Goal: Register for event/course

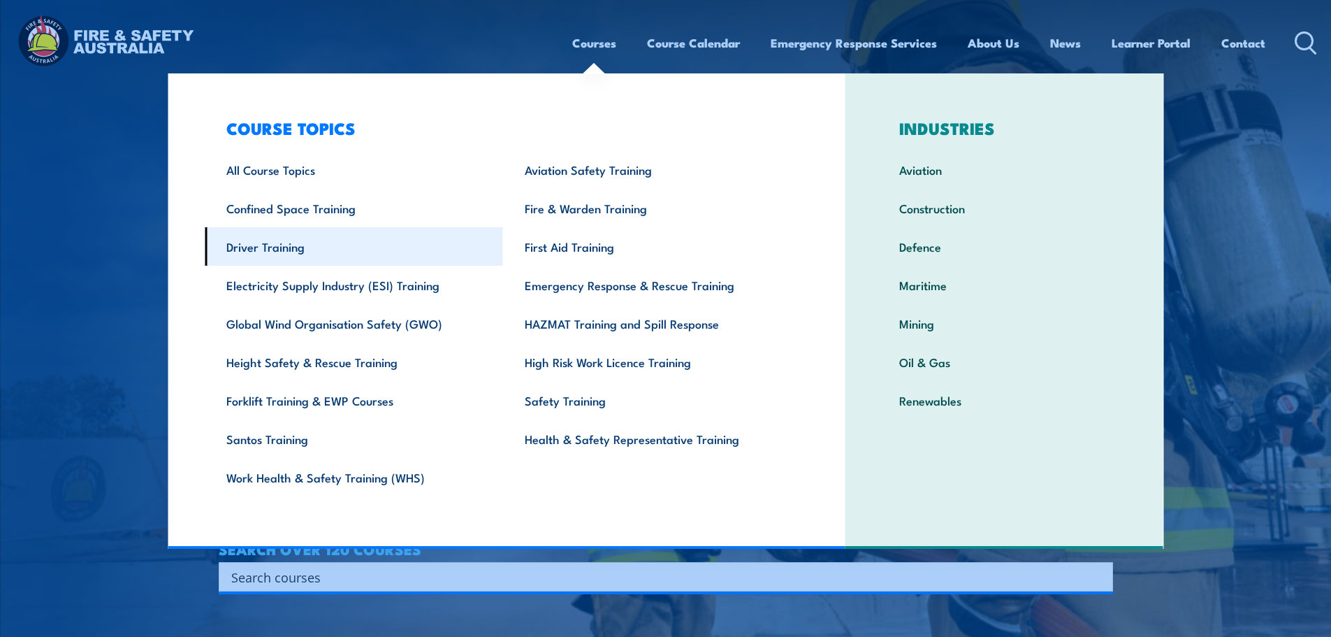
click at [314, 254] on link "Driver Training" at bounding box center [354, 246] width 298 height 38
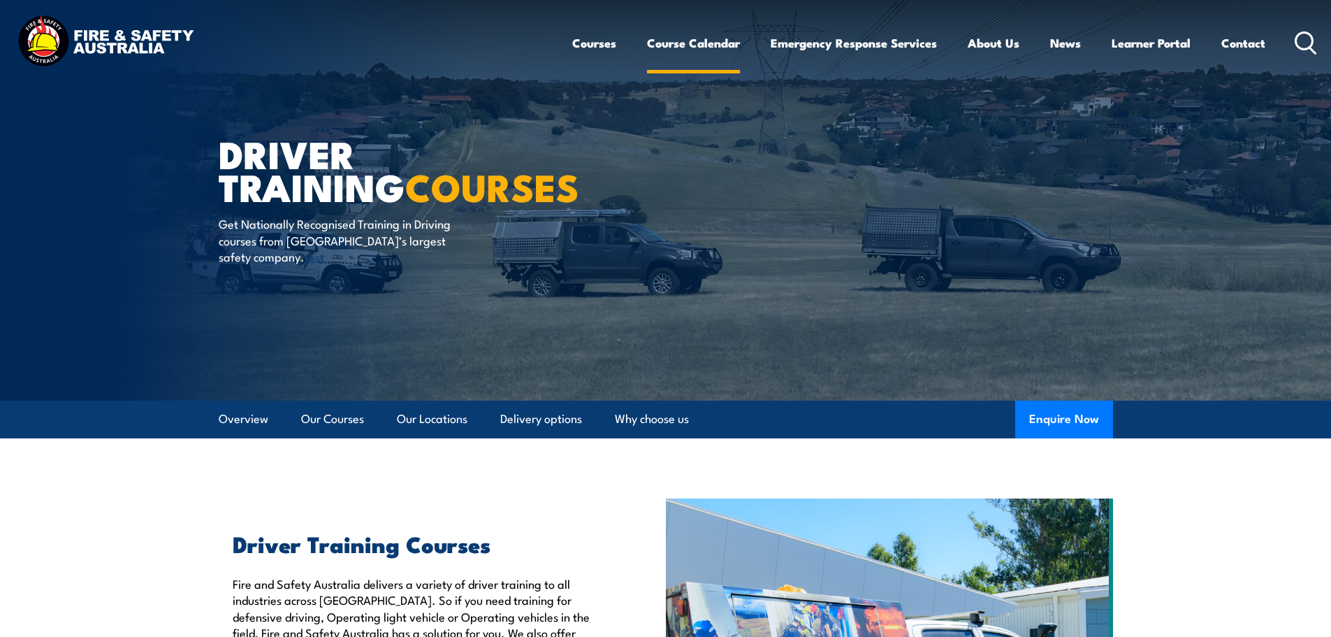
click at [662, 43] on link "Course Calendar" at bounding box center [693, 42] width 93 height 37
click at [711, 43] on link "Course Calendar" at bounding box center [693, 42] width 93 height 37
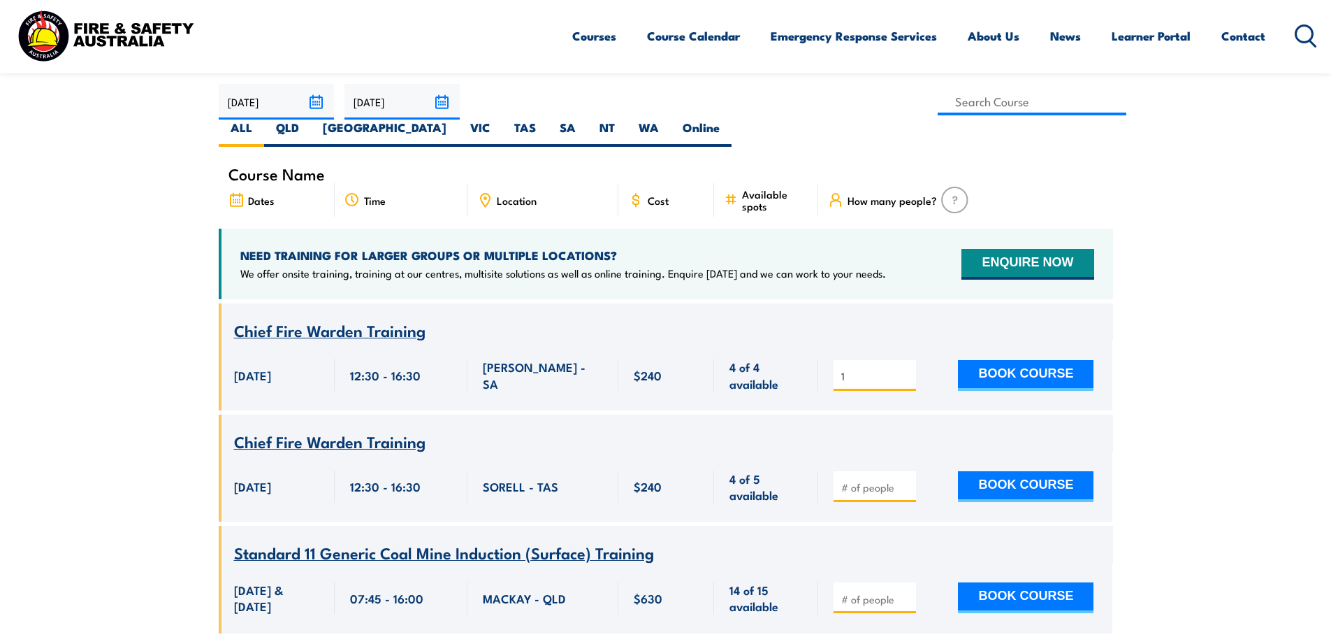
type input "1"
click at [906, 369] on input "1" at bounding box center [876, 376] width 70 height 14
click at [1025, 360] on button "BOOK COURSE" at bounding box center [1026, 375] width 136 height 31
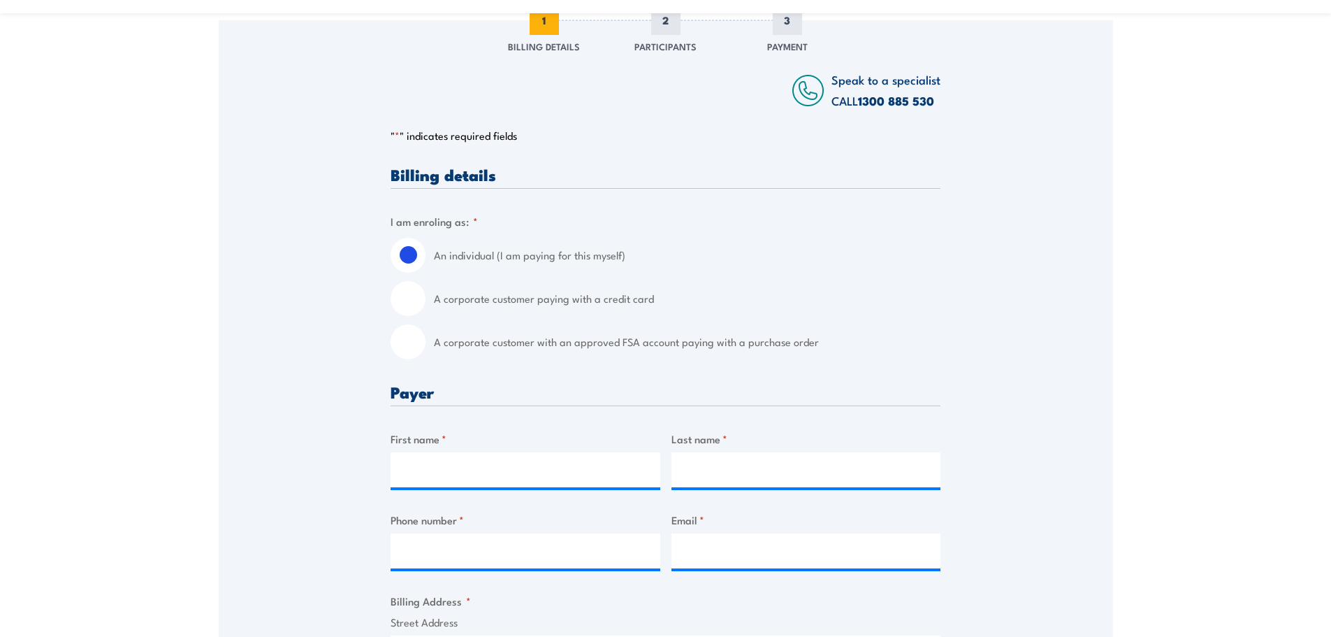
scroll to position [419, 0]
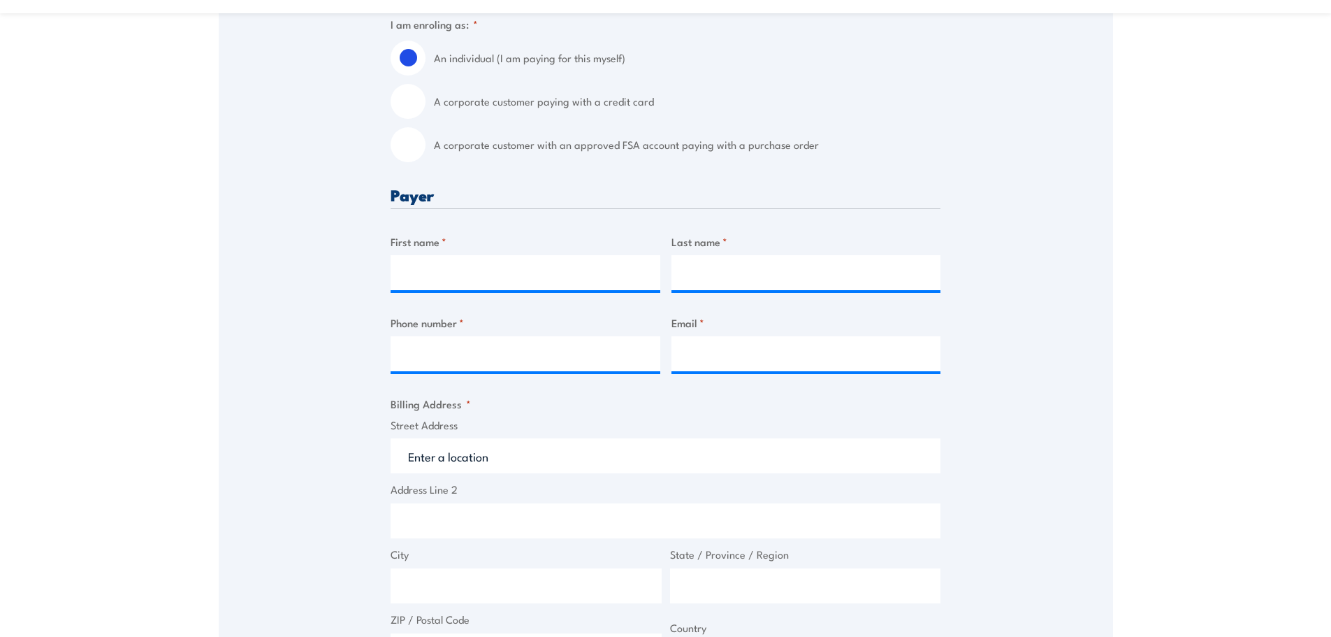
click at [509, 456] on input "Street Address" at bounding box center [666, 455] width 550 height 35
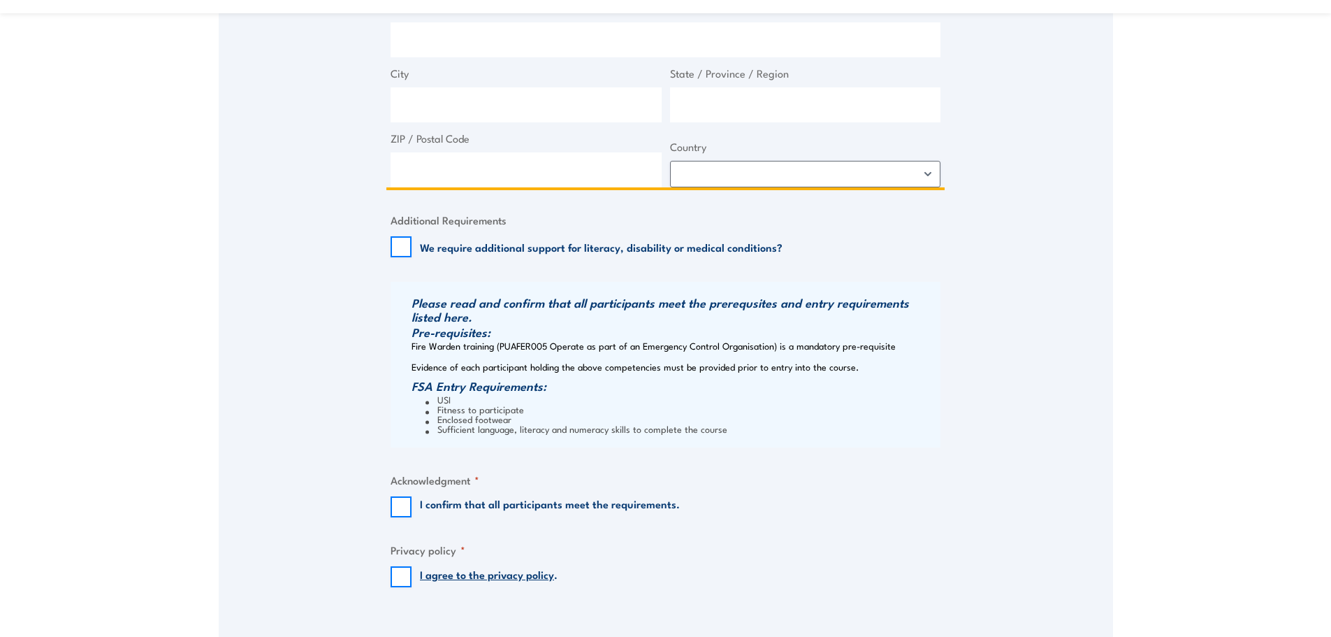
scroll to position [908, 0]
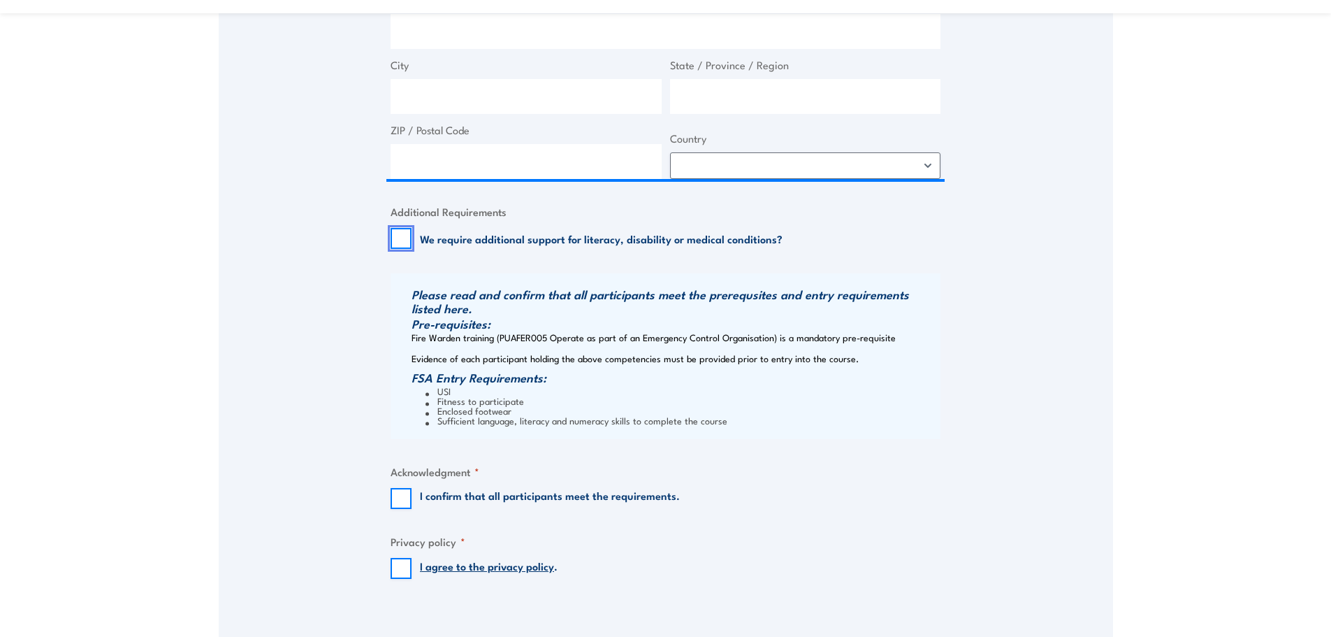
click at [399, 239] on input "We require additional support for literacy, disability or medical conditions?" at bounding box center [401, 238] width 21 height 21
checkbox input "true"
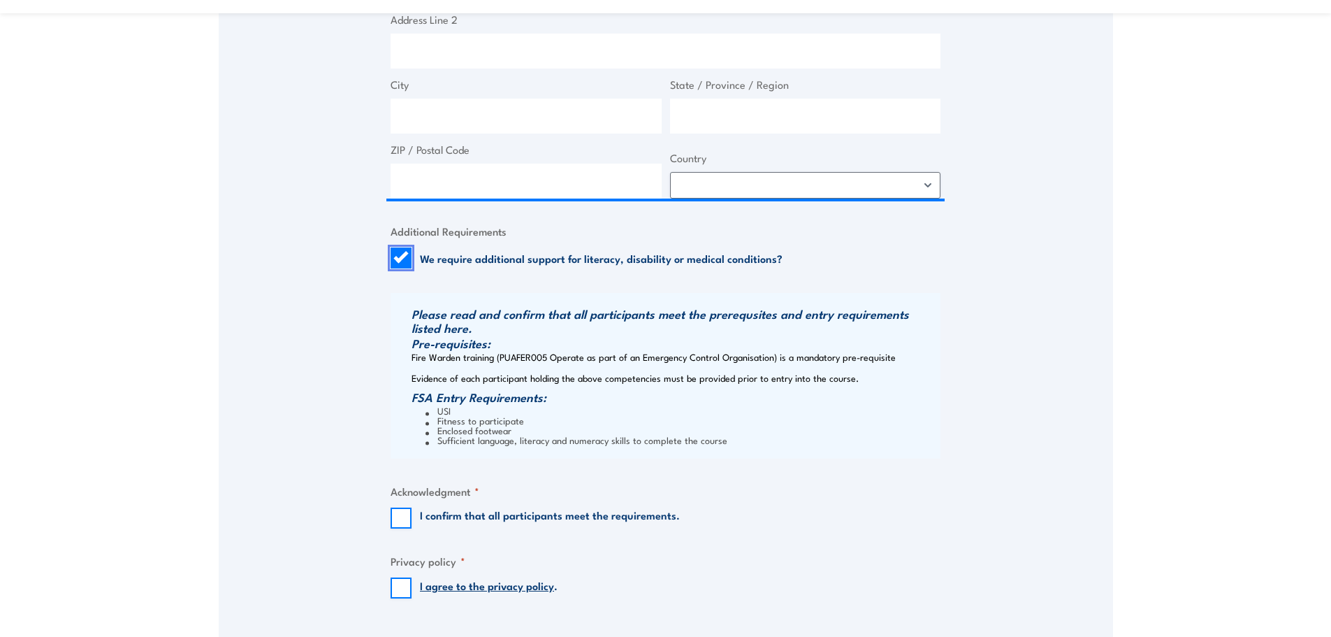
scroll to position [978, 0]
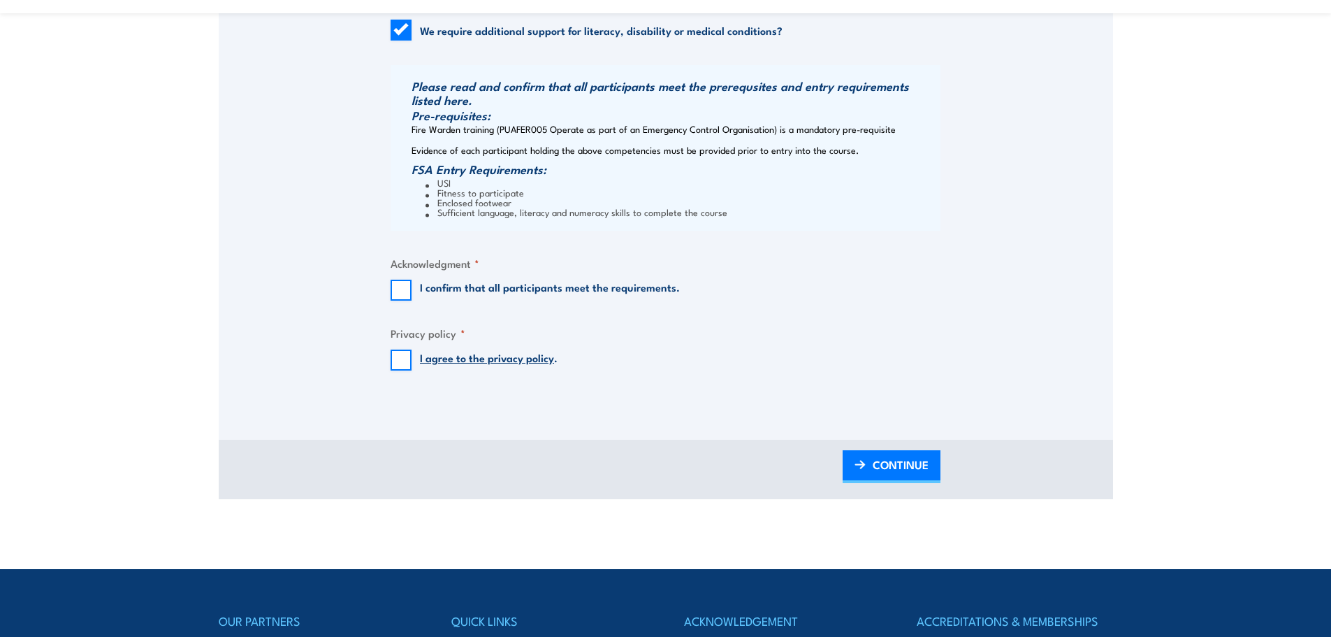
scroll to position [1118, 0]
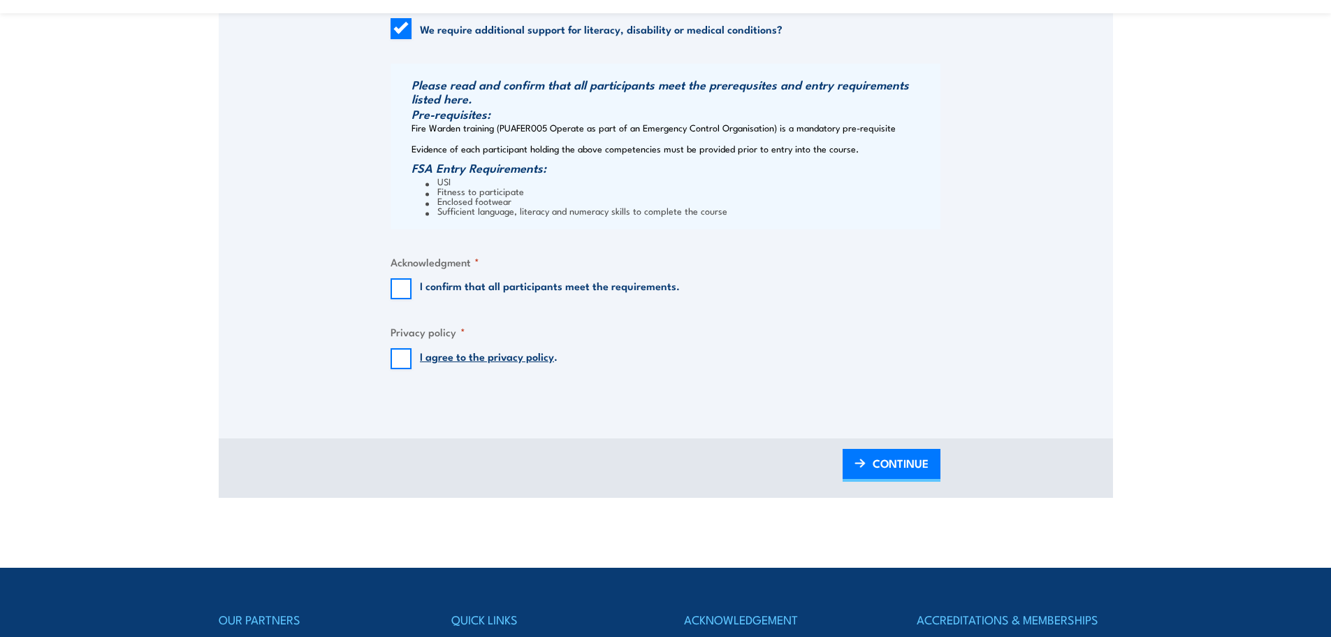
click at [409, 271] on fieldset "Acknowledgment * I confirm that all participants meet the requirements." at bounding box center [666, 276] width 550 height 45
click at [400, 291] on input "I confirm that all participants meet the requirements." at bounding box center [401, 288] width 21 height 21
checkbox input "true"
click at [397, 362] on input "I agree to the privacy policy ." at bounding box center [401, 358] width 21 height 21
checkbox input "true"
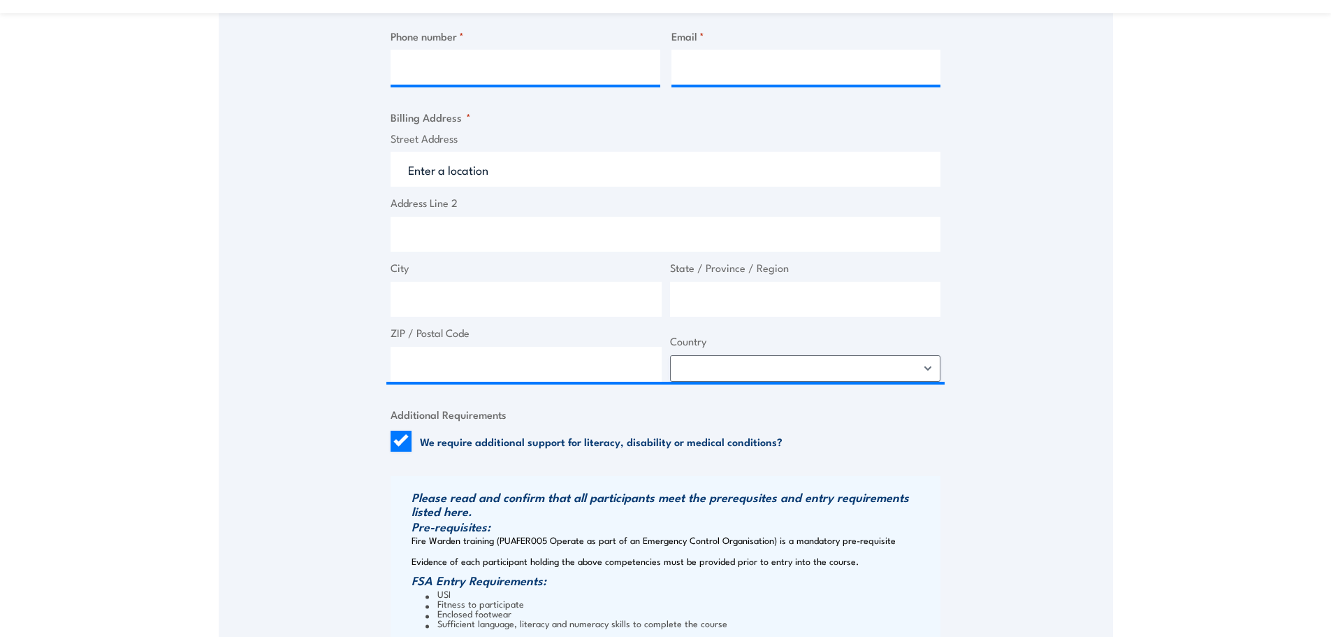
scroll to position [559, 0]
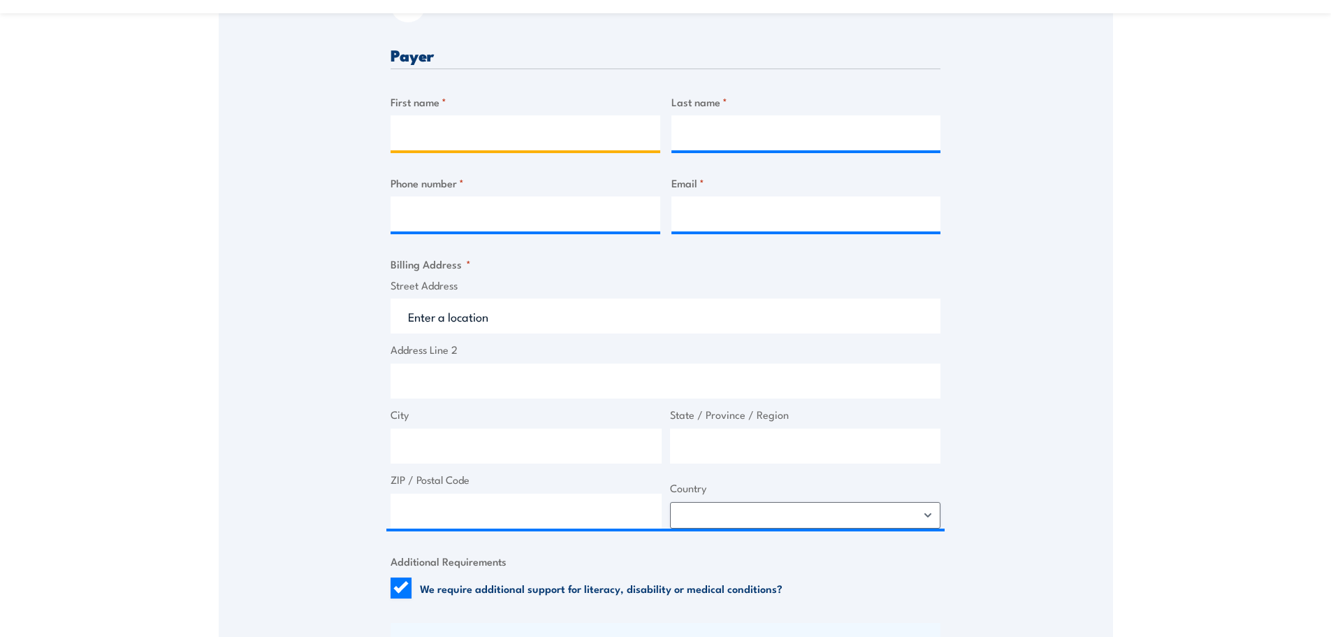
drag, startPoint x: 453, startPoint y: 134, endPoint x: 467, endPoint y: 136, distance: 14.0
click at [453, 133] on input "First name *" at bounding box center [526, 132] width 270 height 35
type input "Kerry-Ann"
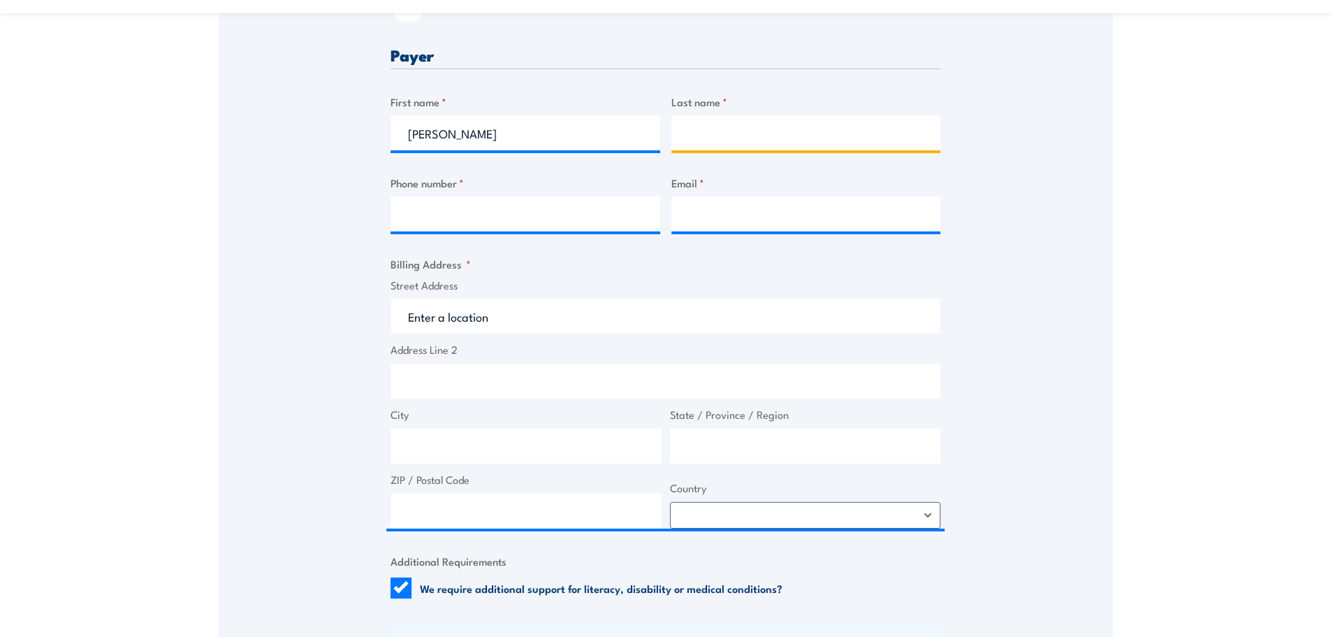
type input "Garland"
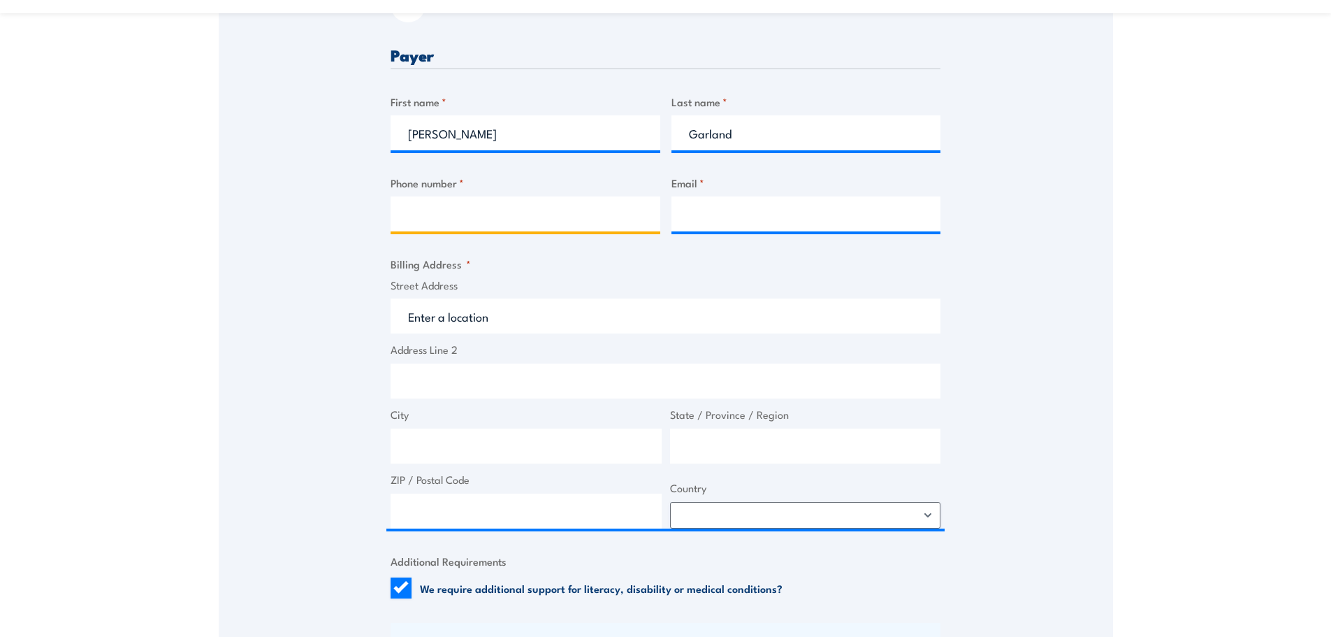
type input "0432788443"
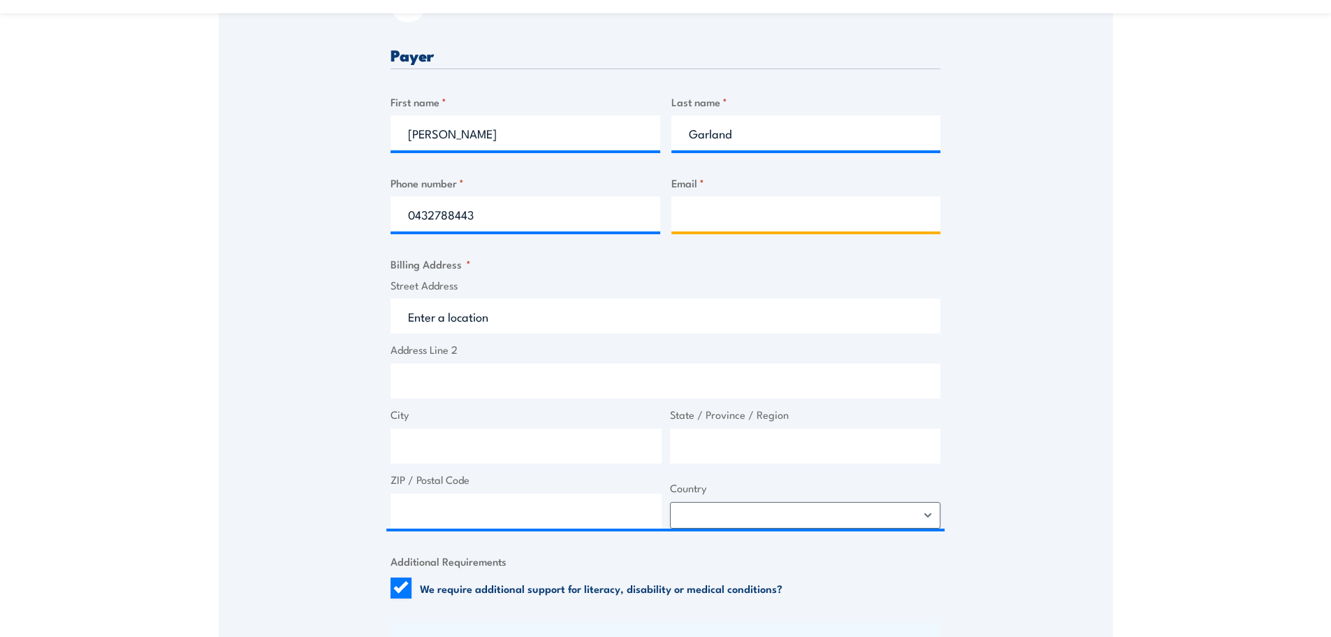
type input "kerry-ann.garland@fsaus.com.au"
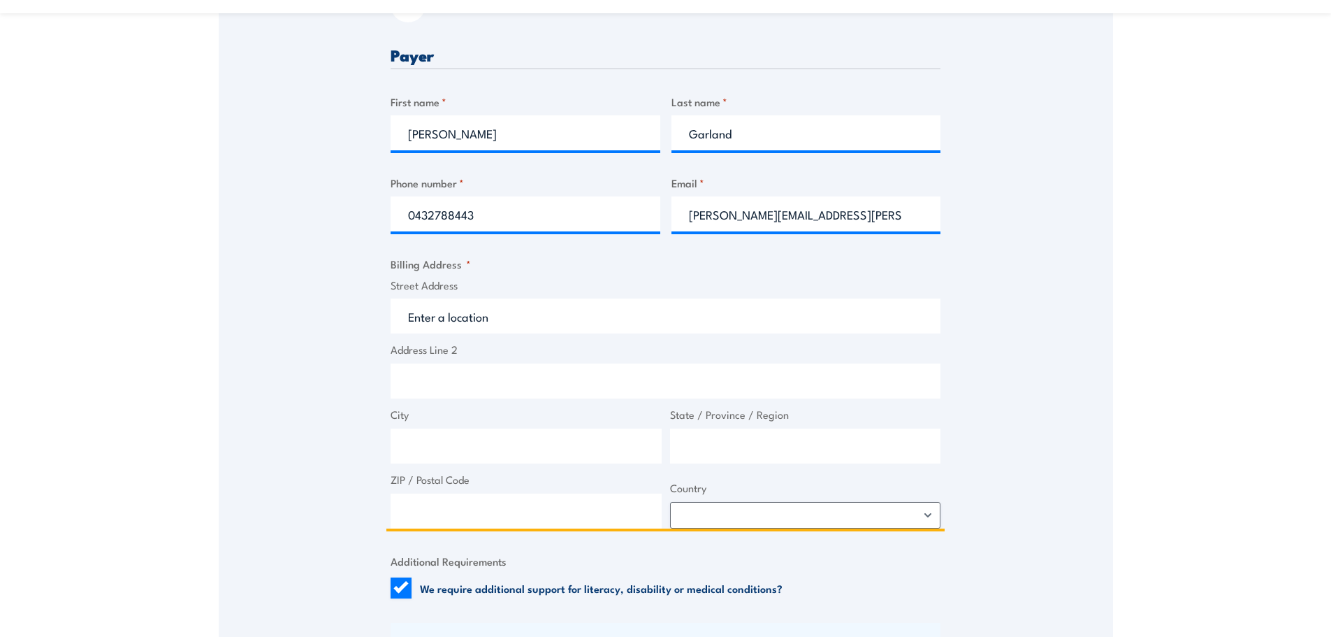
click at [481, 307] on input "Street Address" at bounding box center [666, 315] width 550 height 35
click at [428, 319] on input "Street Address" at bounding box center [666, 315] width 550 height 35
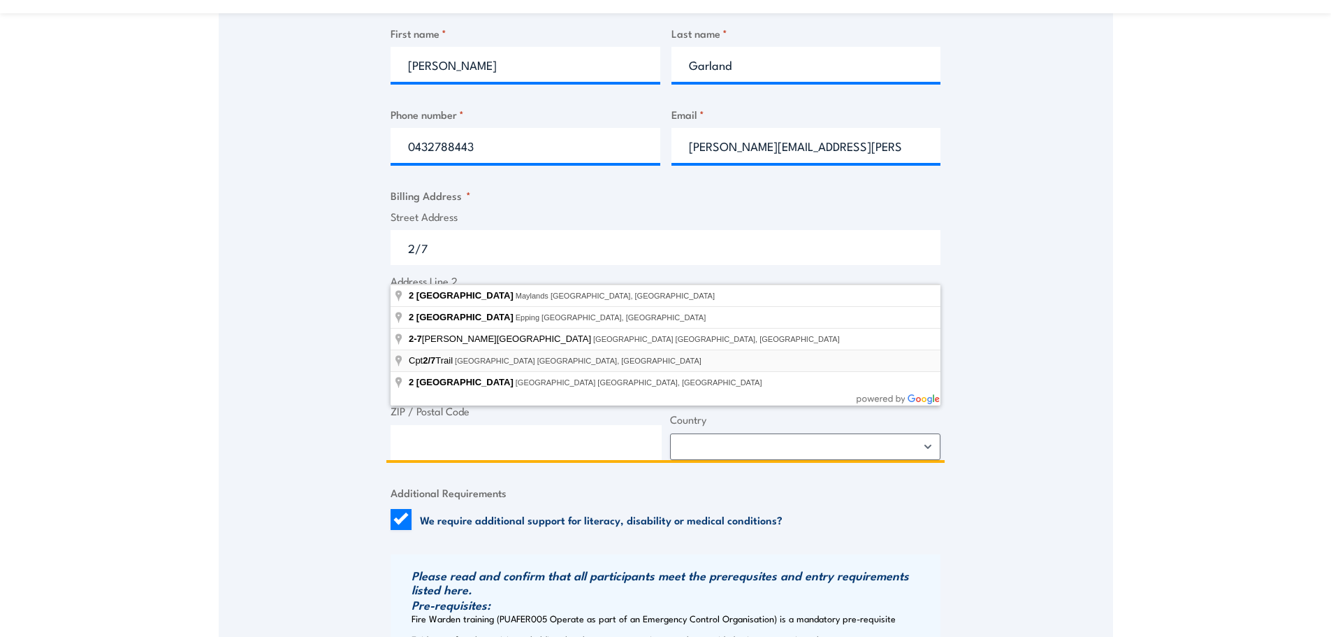
scroll to position [629, 0]
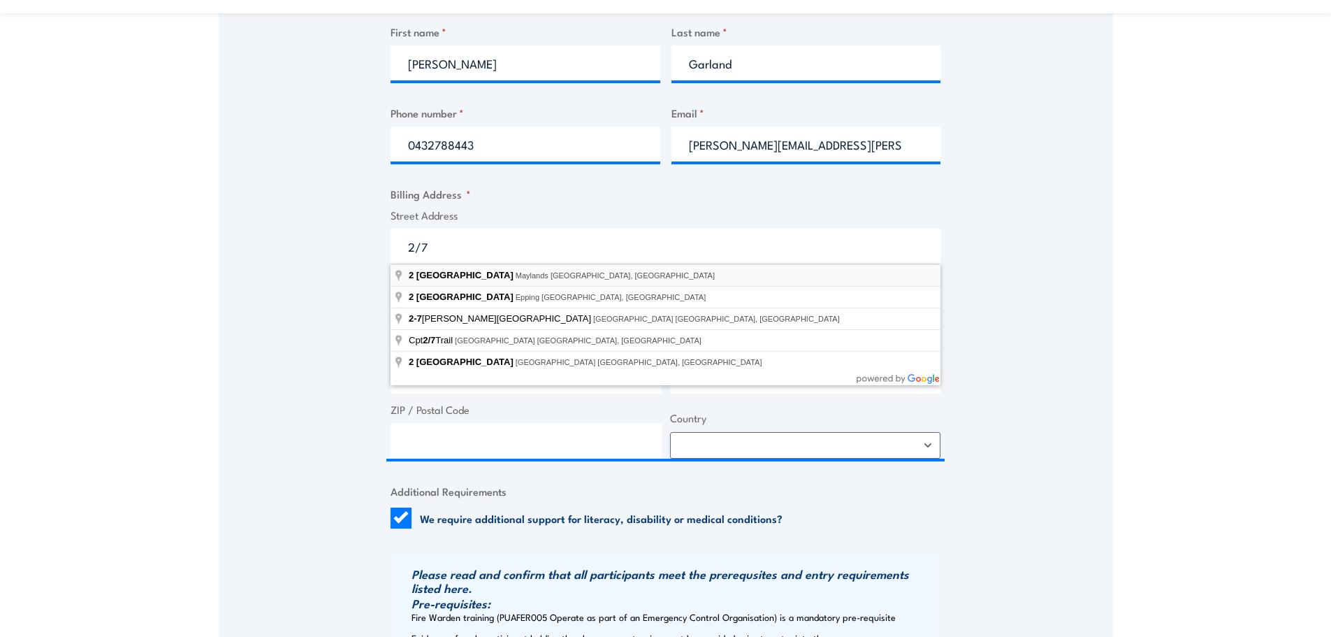
type input "2 Seventh Avenue, Maylands WA, Australia"
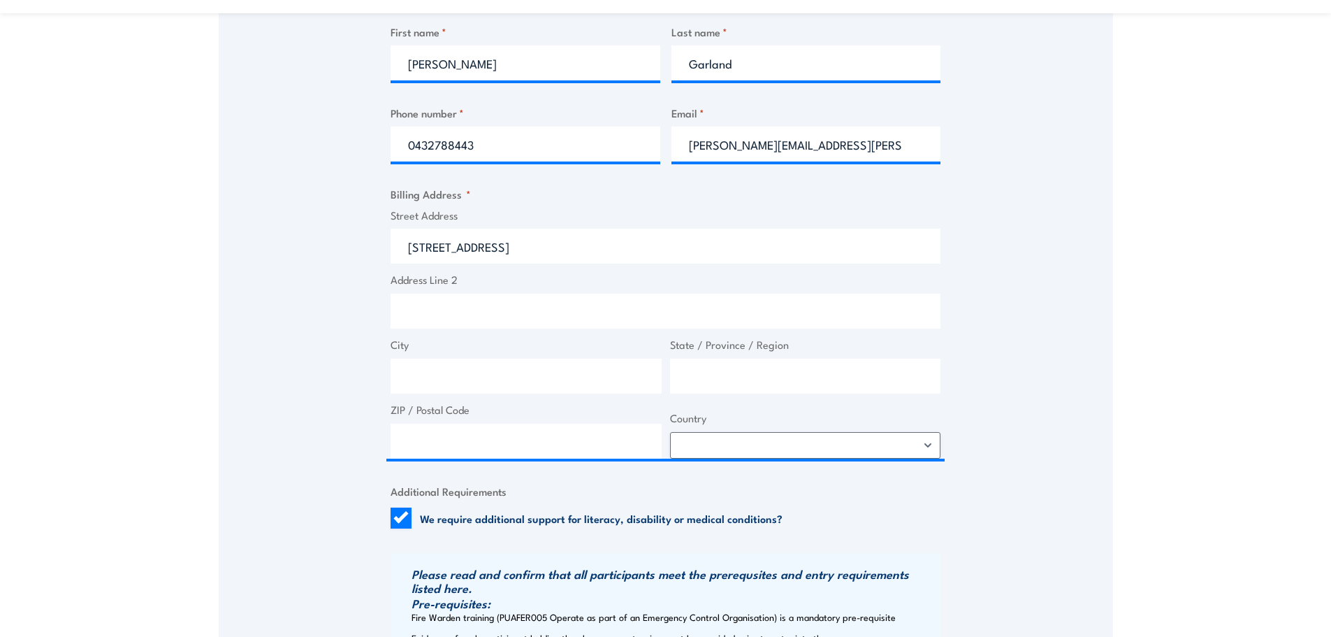
type input "2 Seventh Ave"
type input "Maylands"
type input "Western Australia"
type input "6051"
select select "Australia"
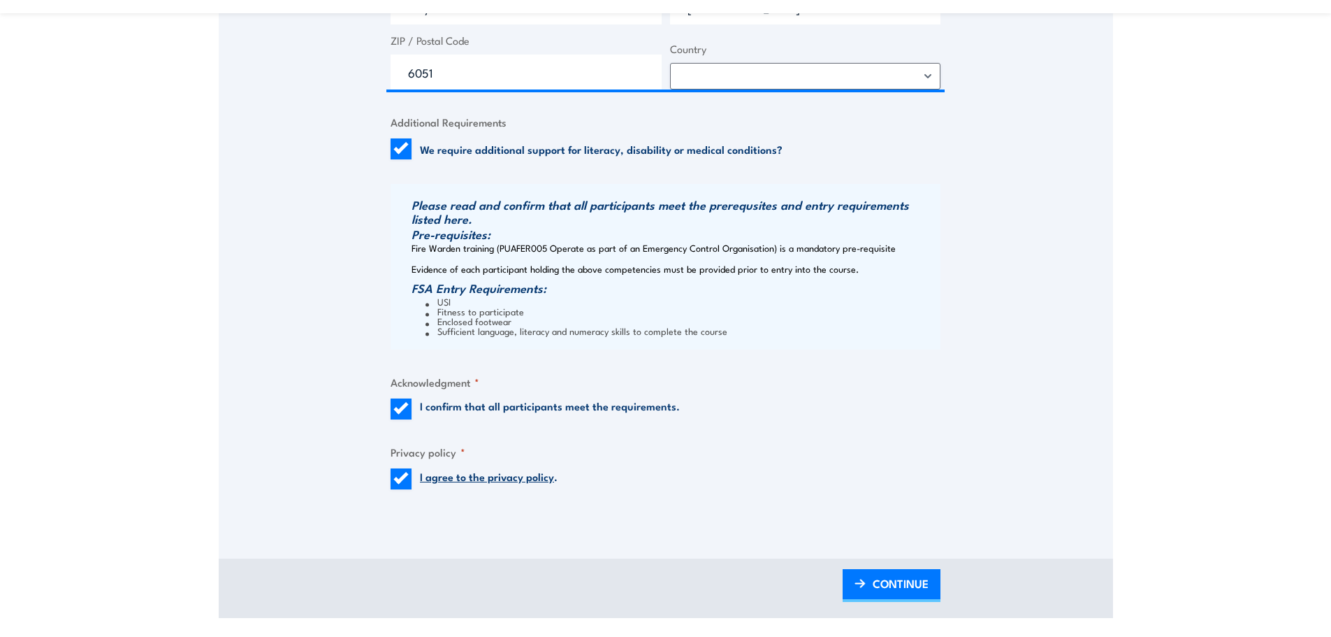
scroll to position [1188, 0]
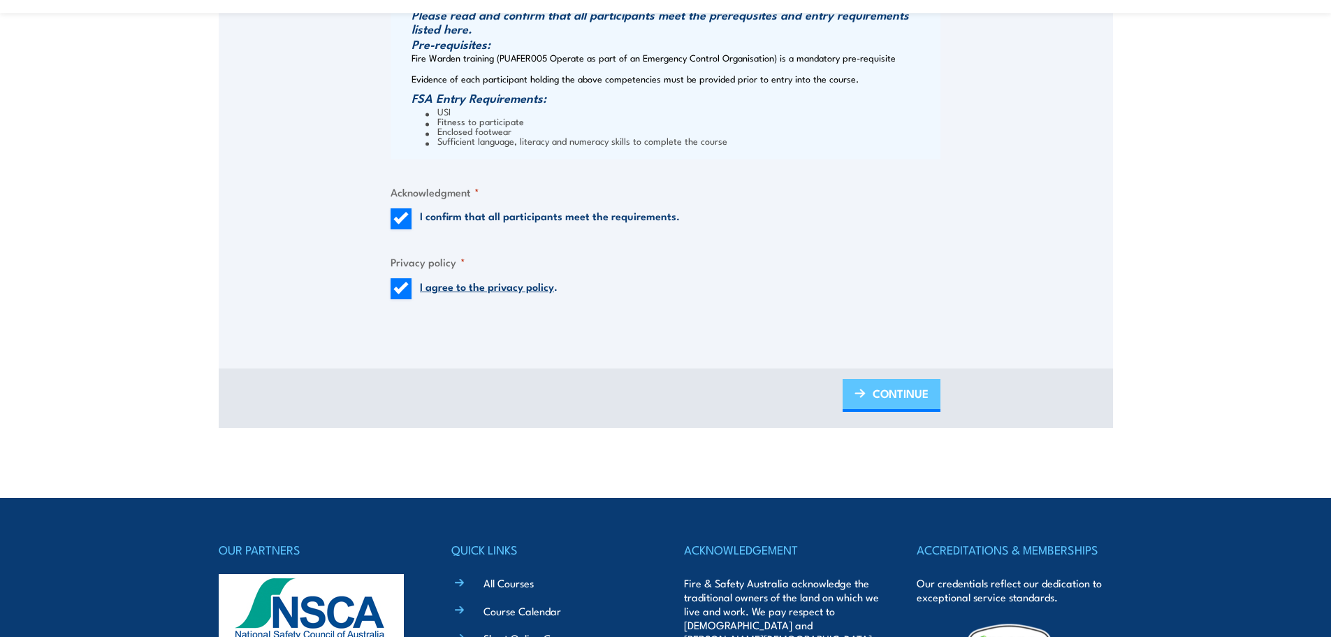
click at [927, 386] on span "CONTINUE" at bounding box center [901, 393] width 56 height 37
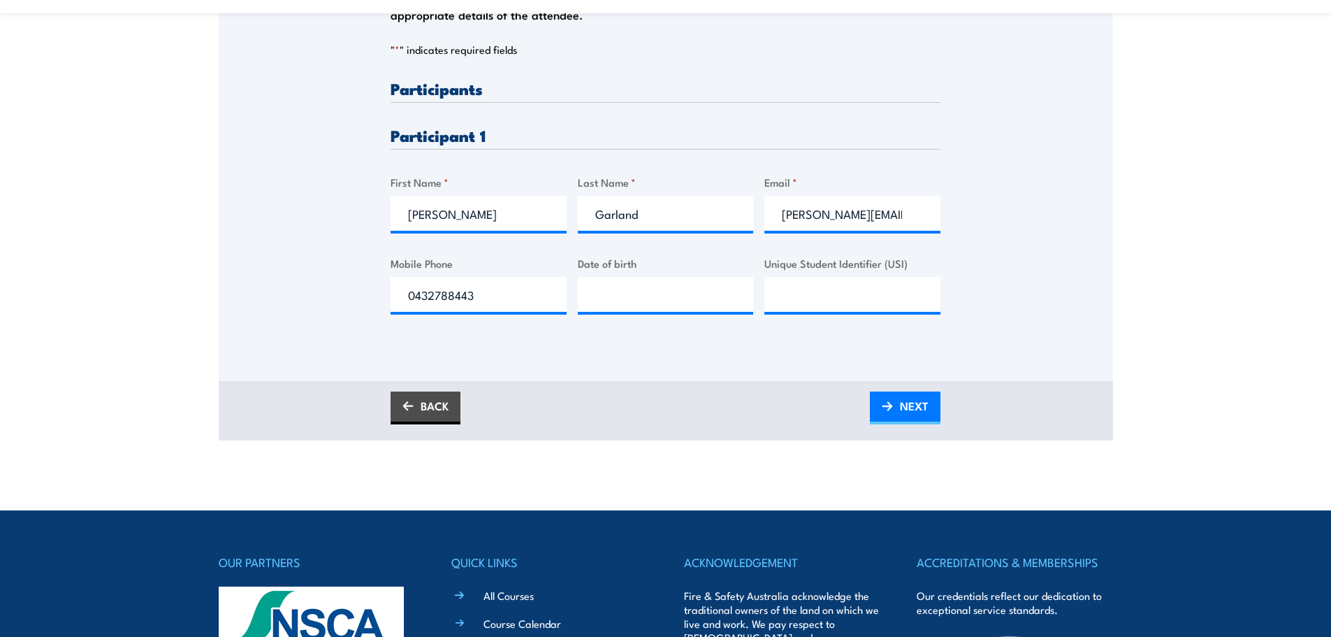
scroll to position [349, 0]
click at [923, 418] on span "NEXT" at bounding box center [914, 406] width 29 height 37
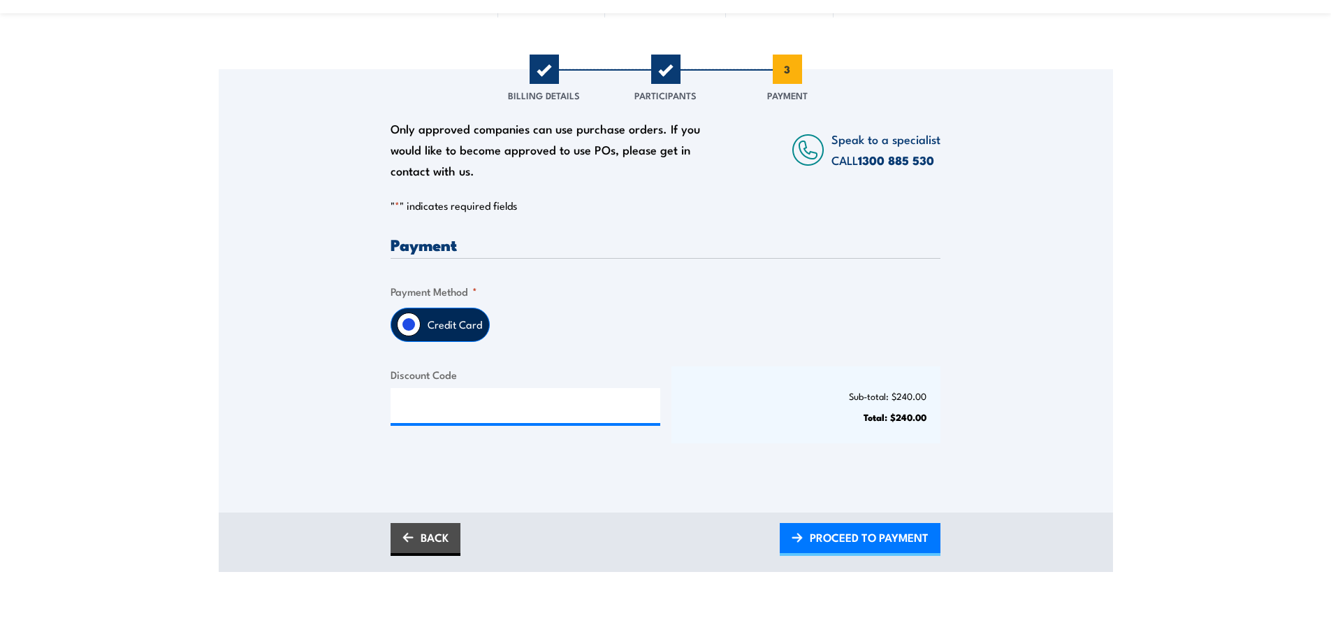
scroll to position [210, 0]
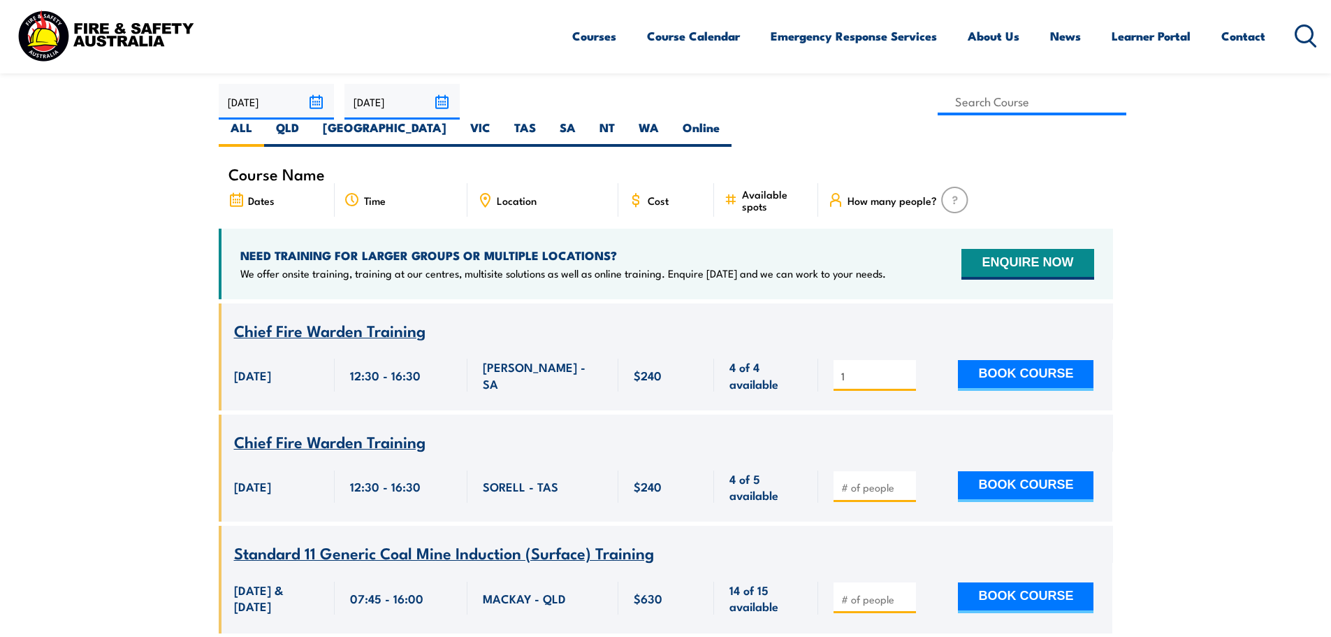
scroll to position [419, 0]
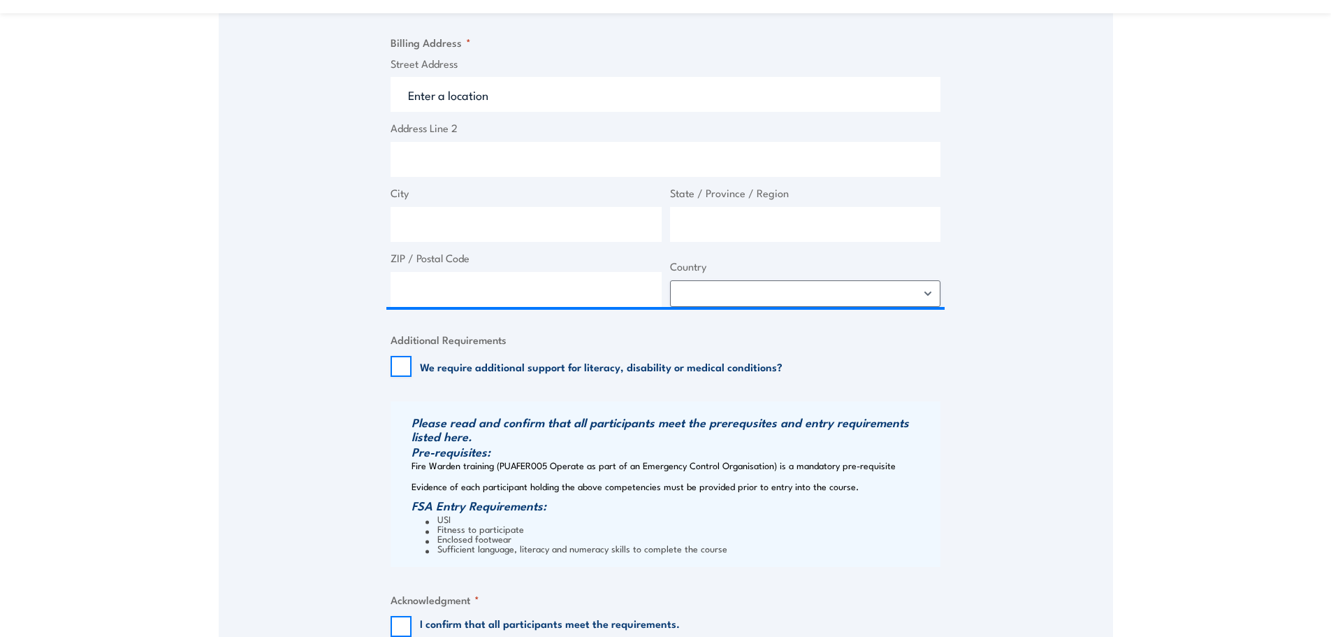
scroll to position [978, 0]
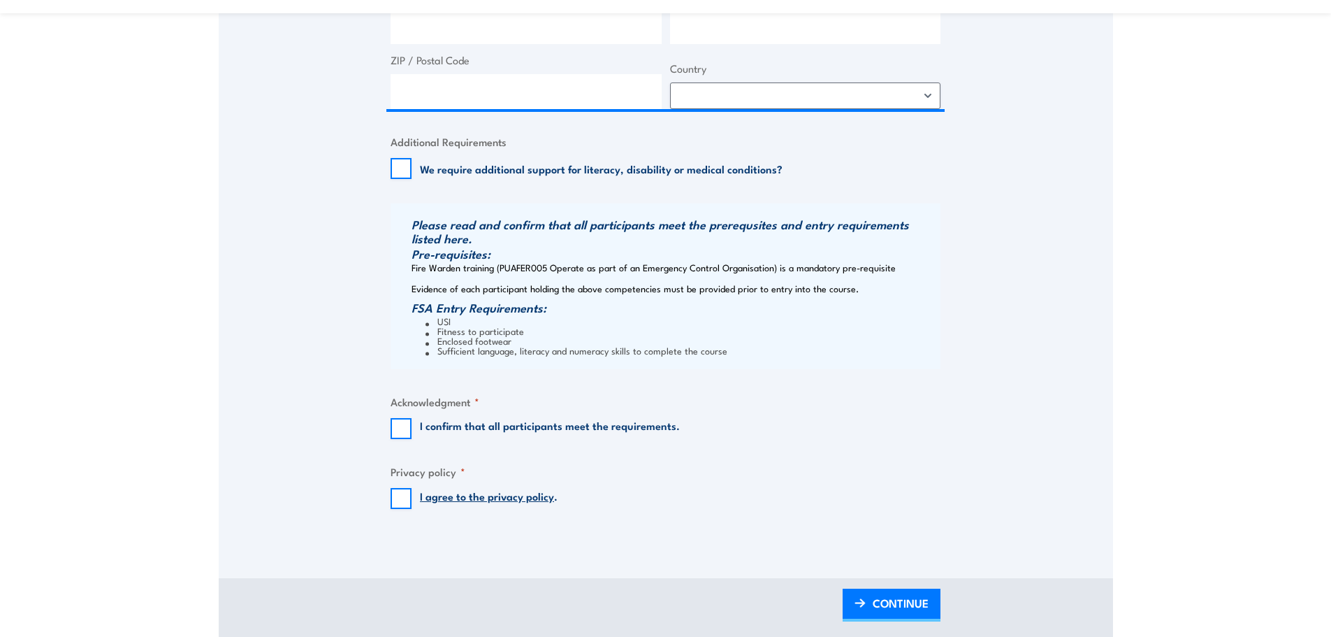
click at [511, 497] on link "I agree to the privacy policy" at bounding box center [487, 495] width 134 height 15
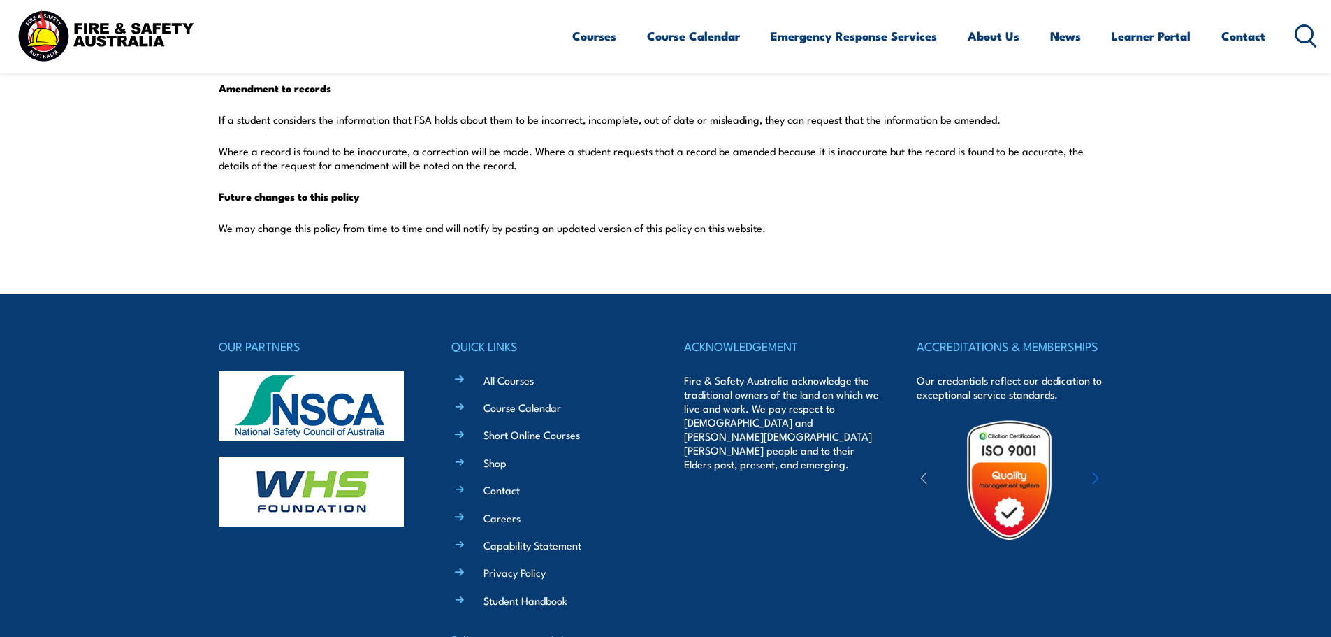
scroll to position [3764, 0]
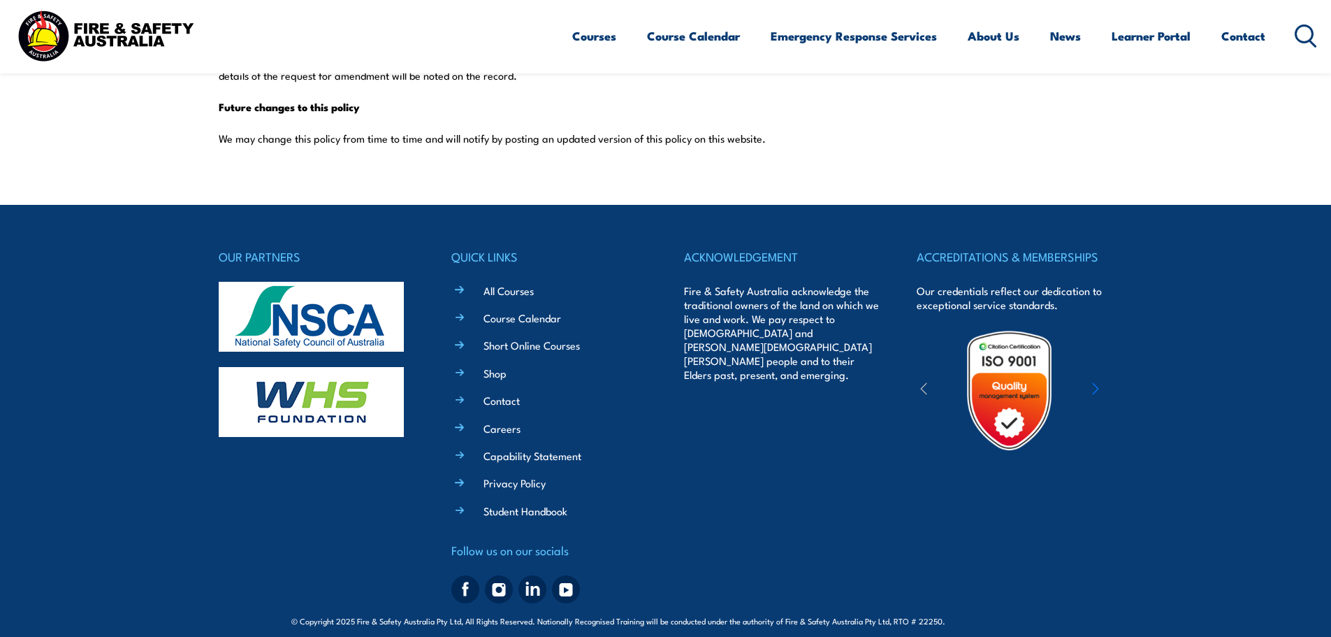
click at [507, 504] on li "Student Handbook" at bounding box center [559, 510] width 175 height 16
click at [507, 503] on link "Student Handbook" at bounding box center [526, 510] width 84 height 15
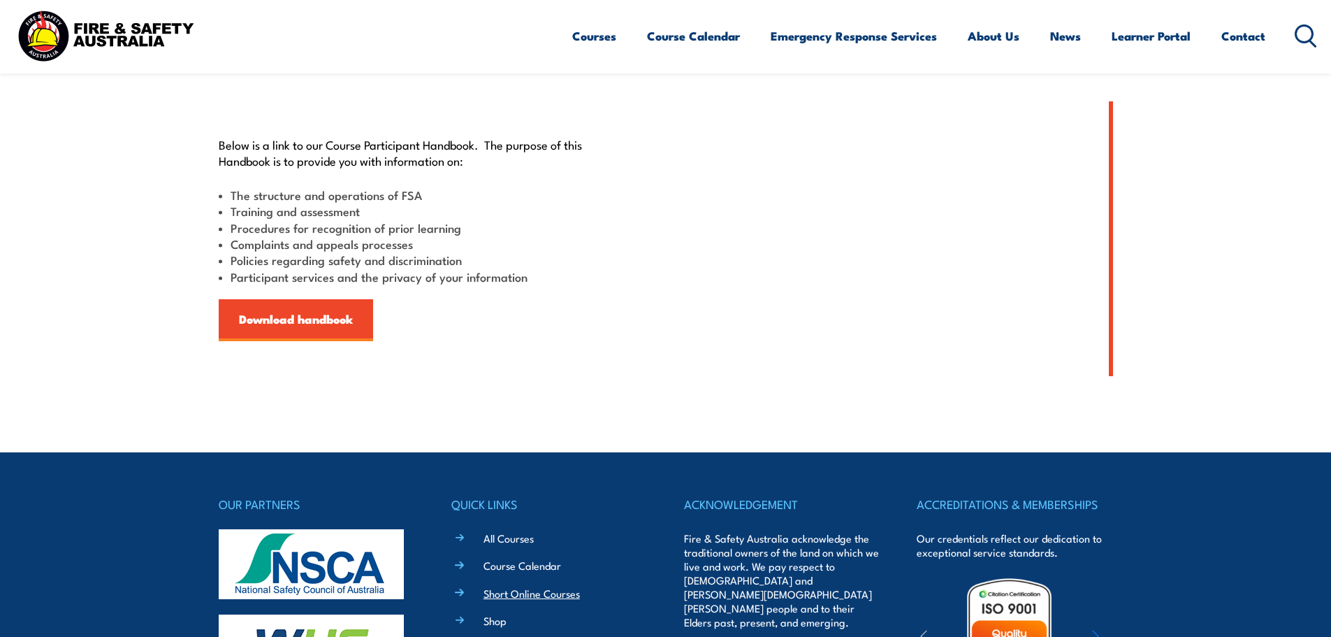
scroll to position [559, 0]
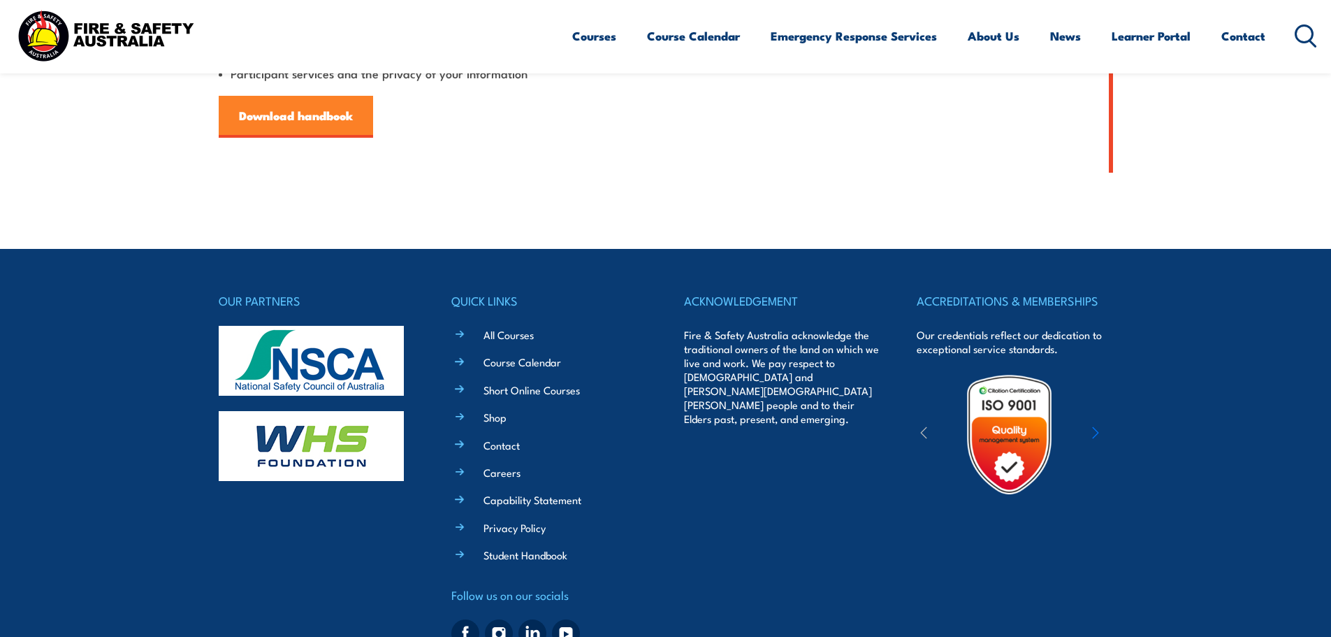
click at [283, 116] on link "Download handbook" at bounding box center [296, 117] width 154 height 42
